Goal: Information Seeking & Learning: Learn about a topic

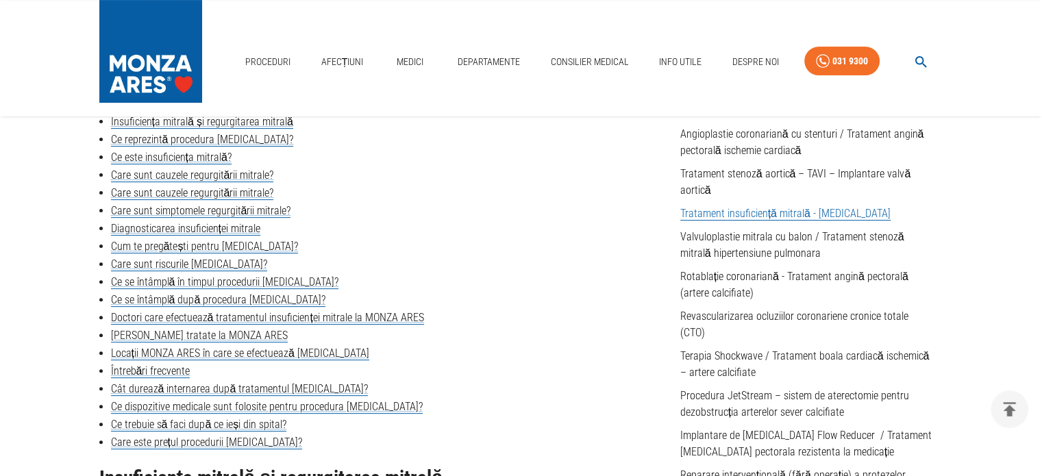
scroll to position [411, 0]
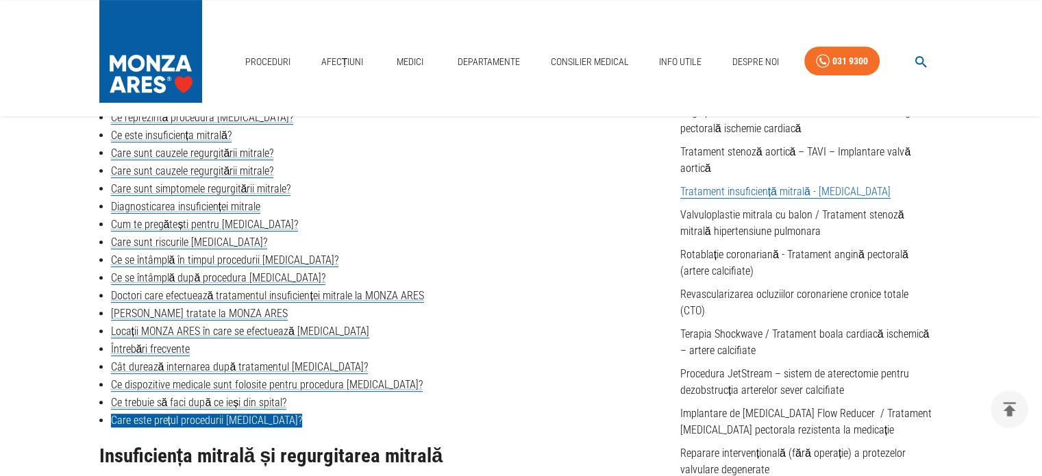
click at [150, 421] on link "Care este prețul procedurii [MEDICAL_DATA]?" at bounding box center [206, 421] width 191 height 14
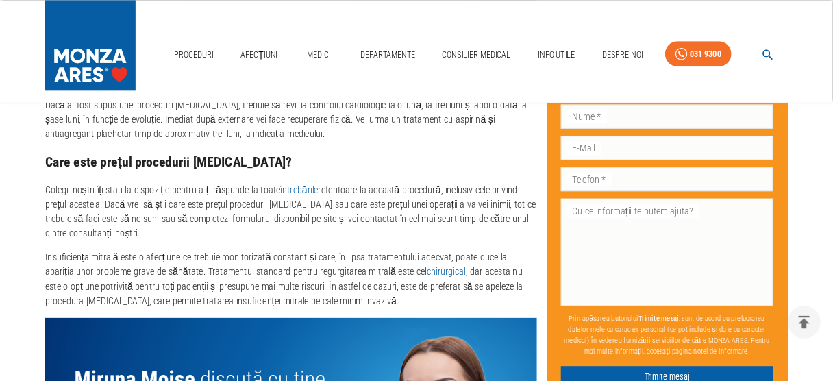
scroll to position [6290, 0]
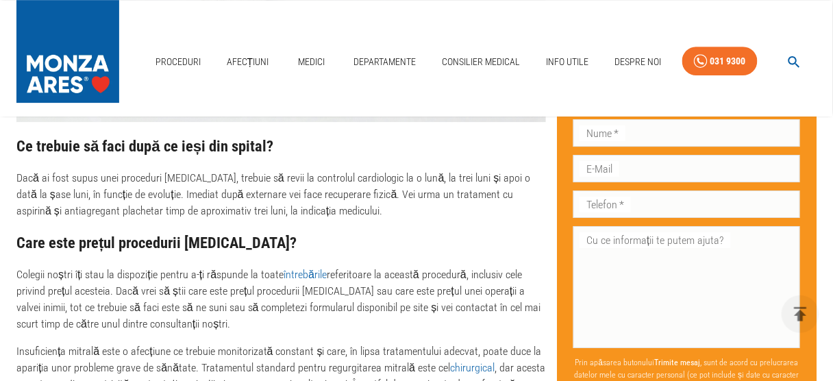
drag, startPoint x: 1025, startPoint y: 1, endPoint x: 33, endPoint y: 273, distance: 1029.3
click at [33, 273] on div "Întrebări frecvente Cât durează internarea după tratamentul [MEDICAL_DATA]? Com…" at bounding box center [281, 83] width 530 height 1097
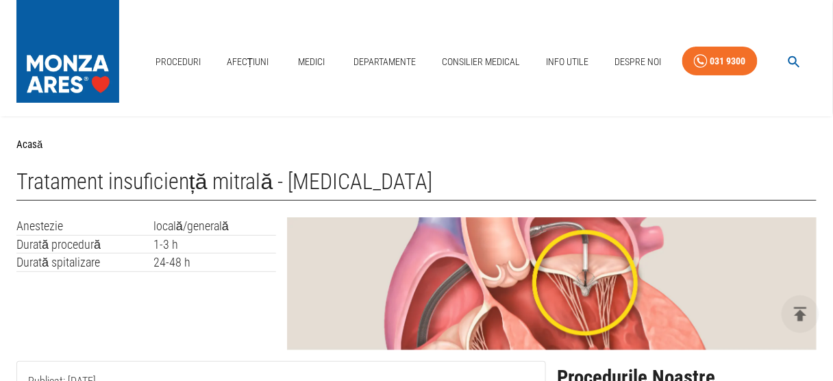
scroll to position [219, 0]
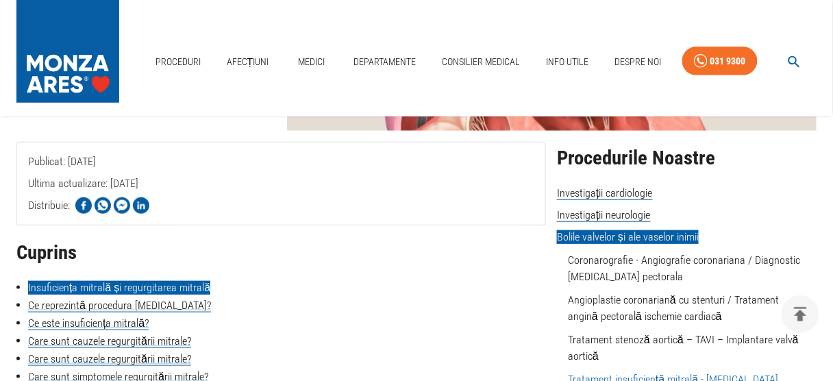
click at [196, 284] on link "Insuficiența mitrală și regurgitarea mitrală" at bounding box center [119, 288] width 182 height 14
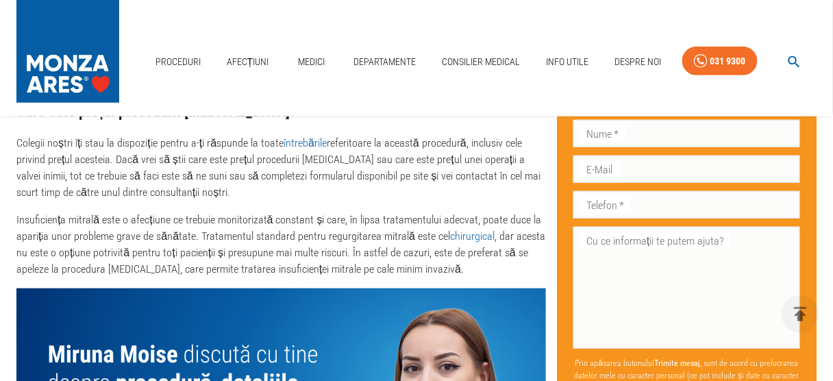
scroll to position [6850, 0]
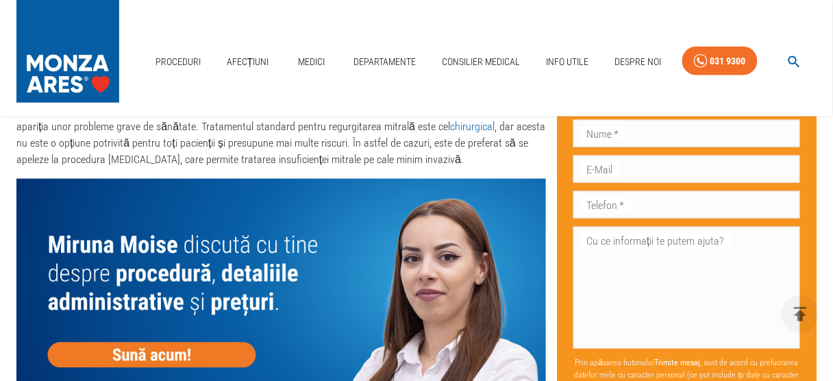
click at [119, 297] on img at bounding box center [281, 285] width 530 height 212
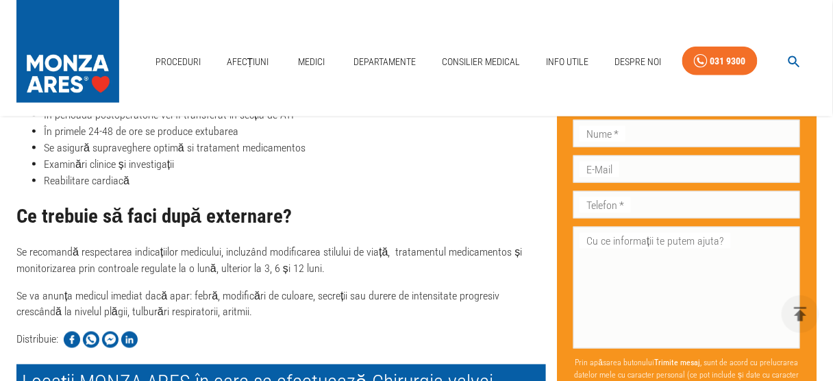
scroll to position [2959, 0]
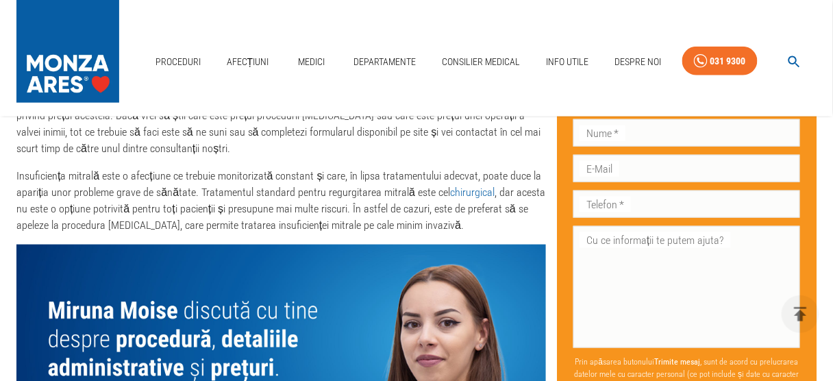
scroll to position [6866, 0]
